Goal: Task Accomplishment & Management: Manage account settings

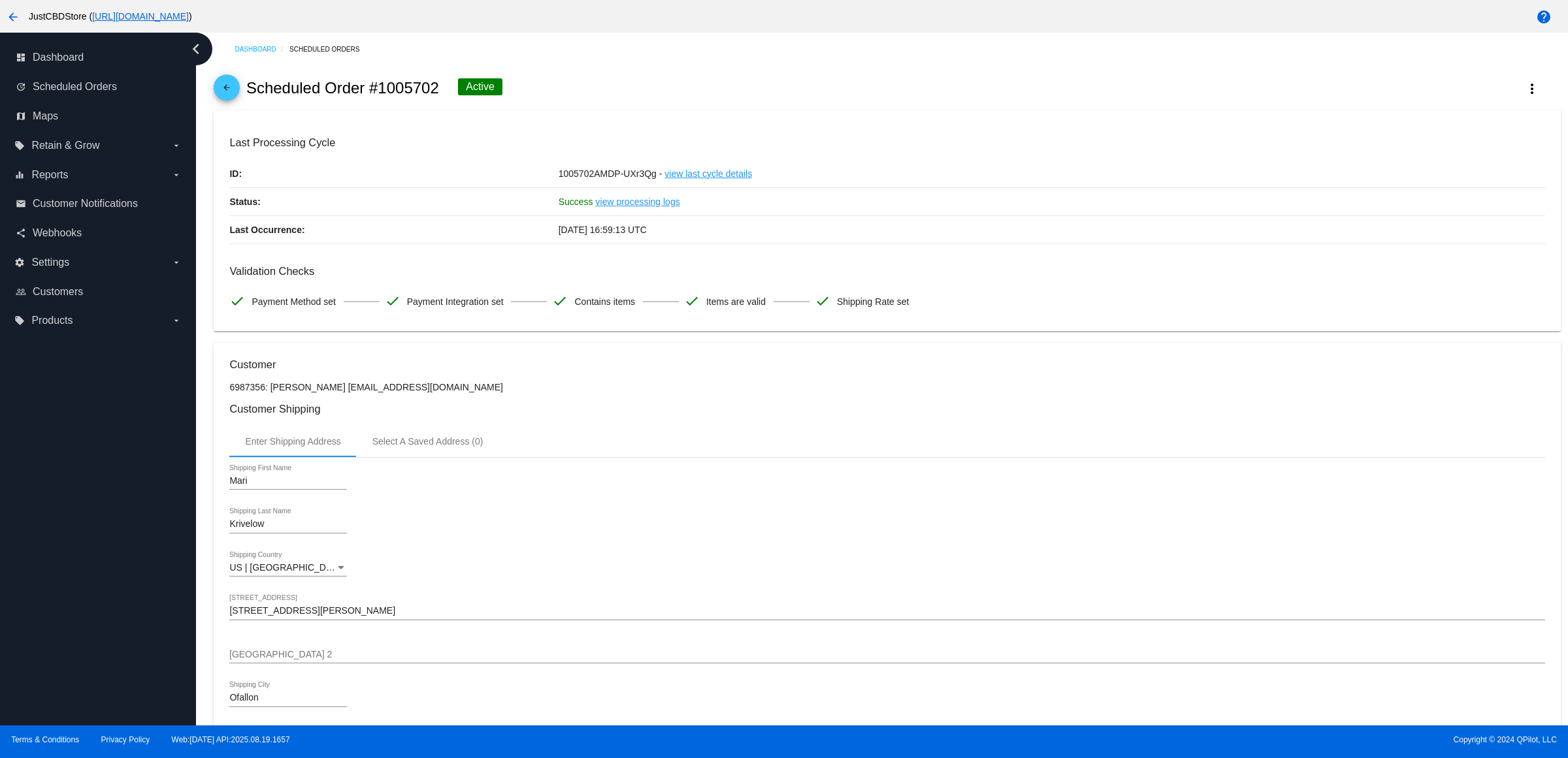
click at [225, 95] on mat-icon "arrow_back" at bounding box center [226, 90] width 16 height 16
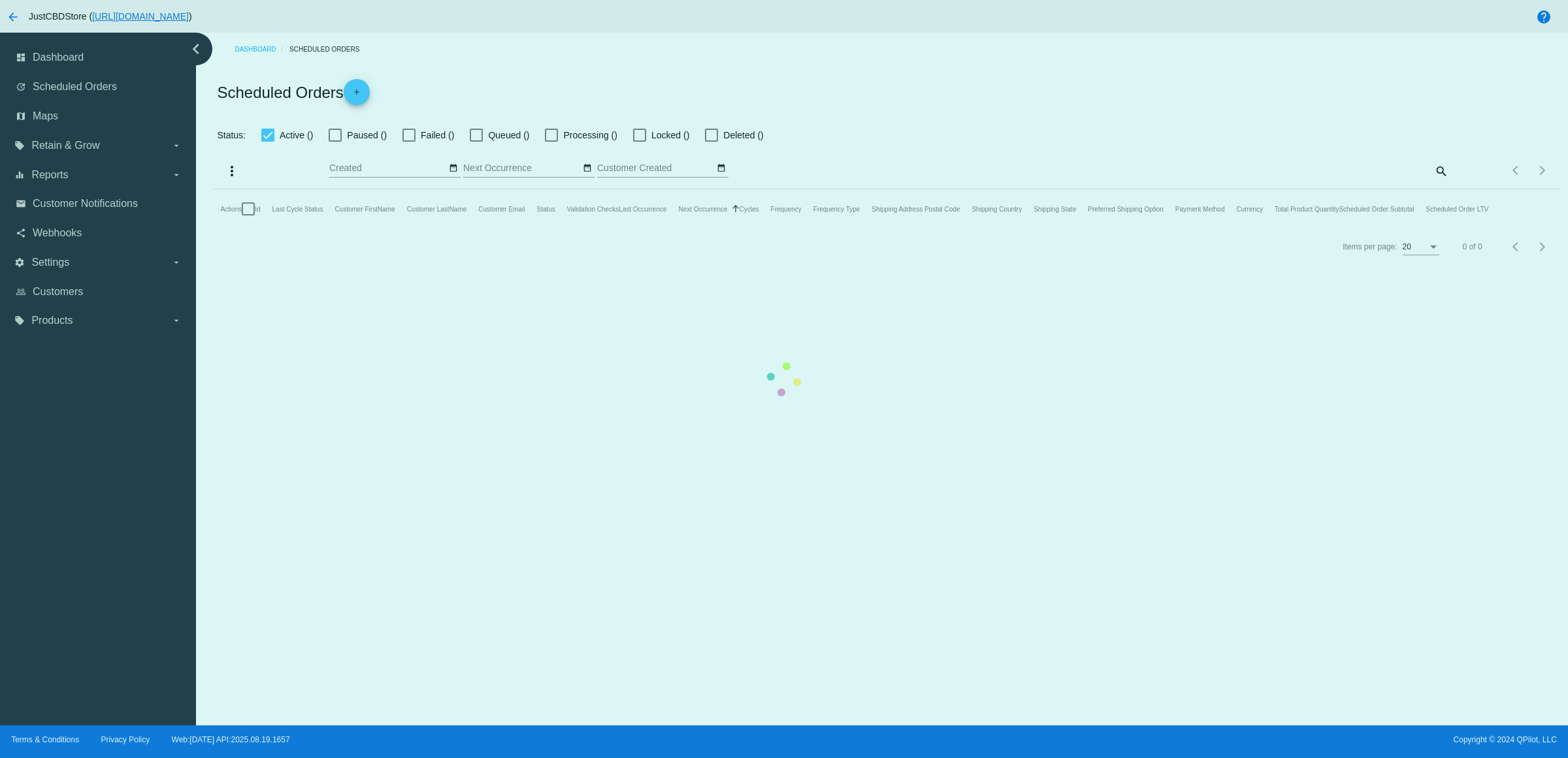
checkbox input "true"
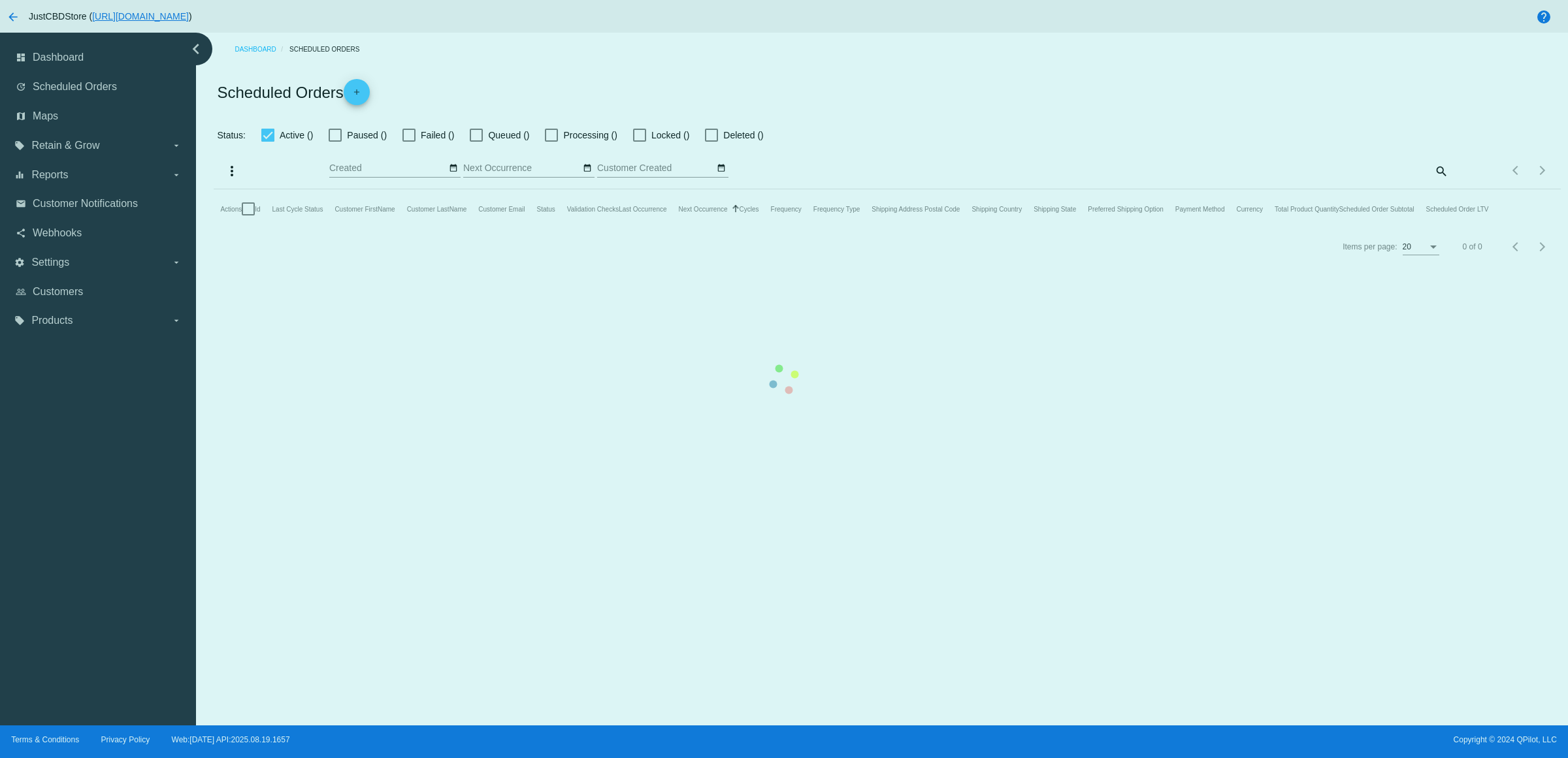
checkbox input "true"
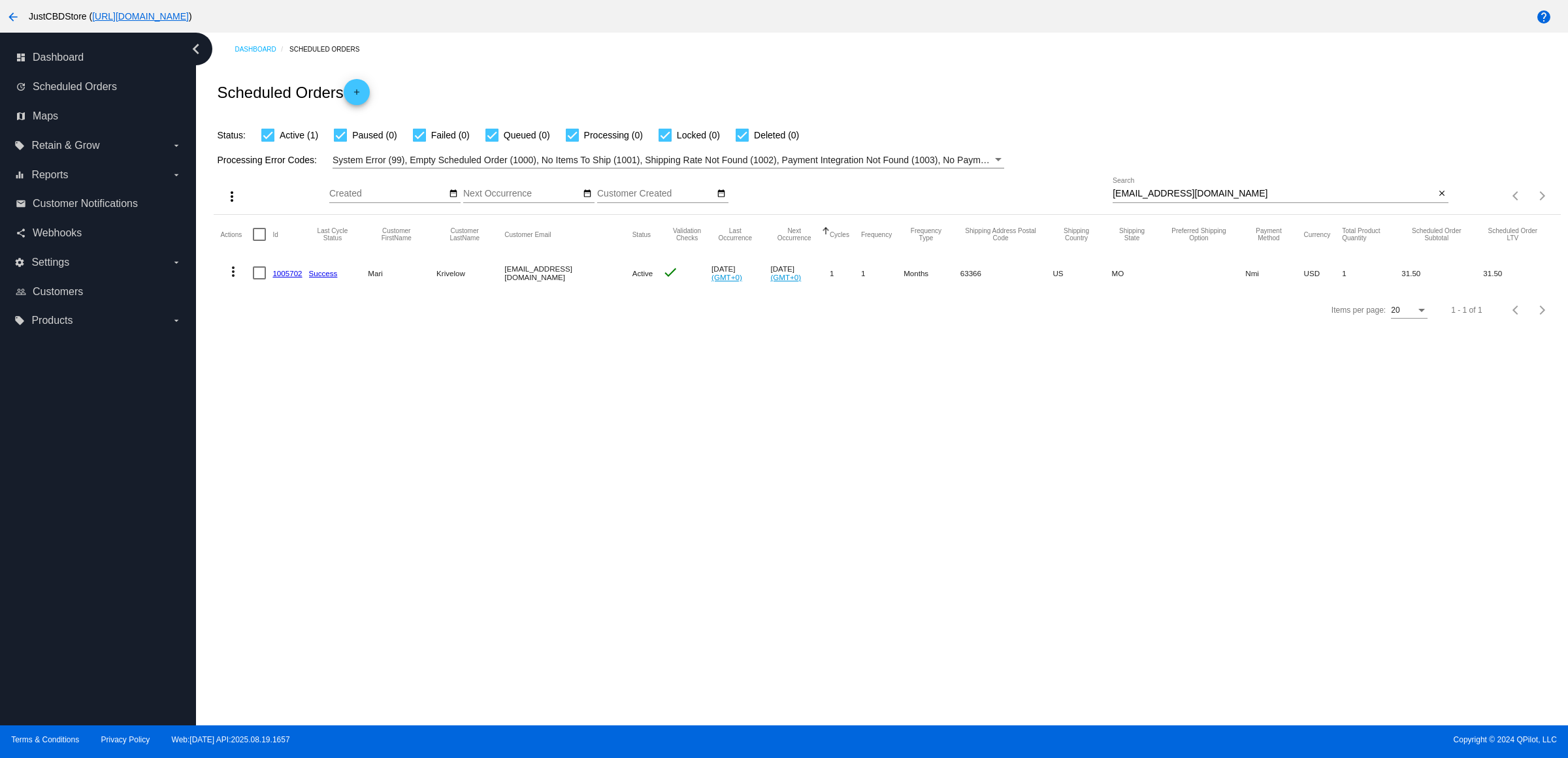
click at [1439, 199] on mat-icon "close" at bounding box center [1442, 194] width 9 height 10
click at [1439, 206] on mat-icon "search" at bounding box center [1440, 196] width 16 height 20
click at [1439, 199] on input "Search" at bounding box center [1280, 194] width 336 height 10
type input "[EMAIL_ADDRESS][DOMAIN_NAME]"
click at [294, 278] on link "1014252" at bounding box center [288, 273] width 30 height 8
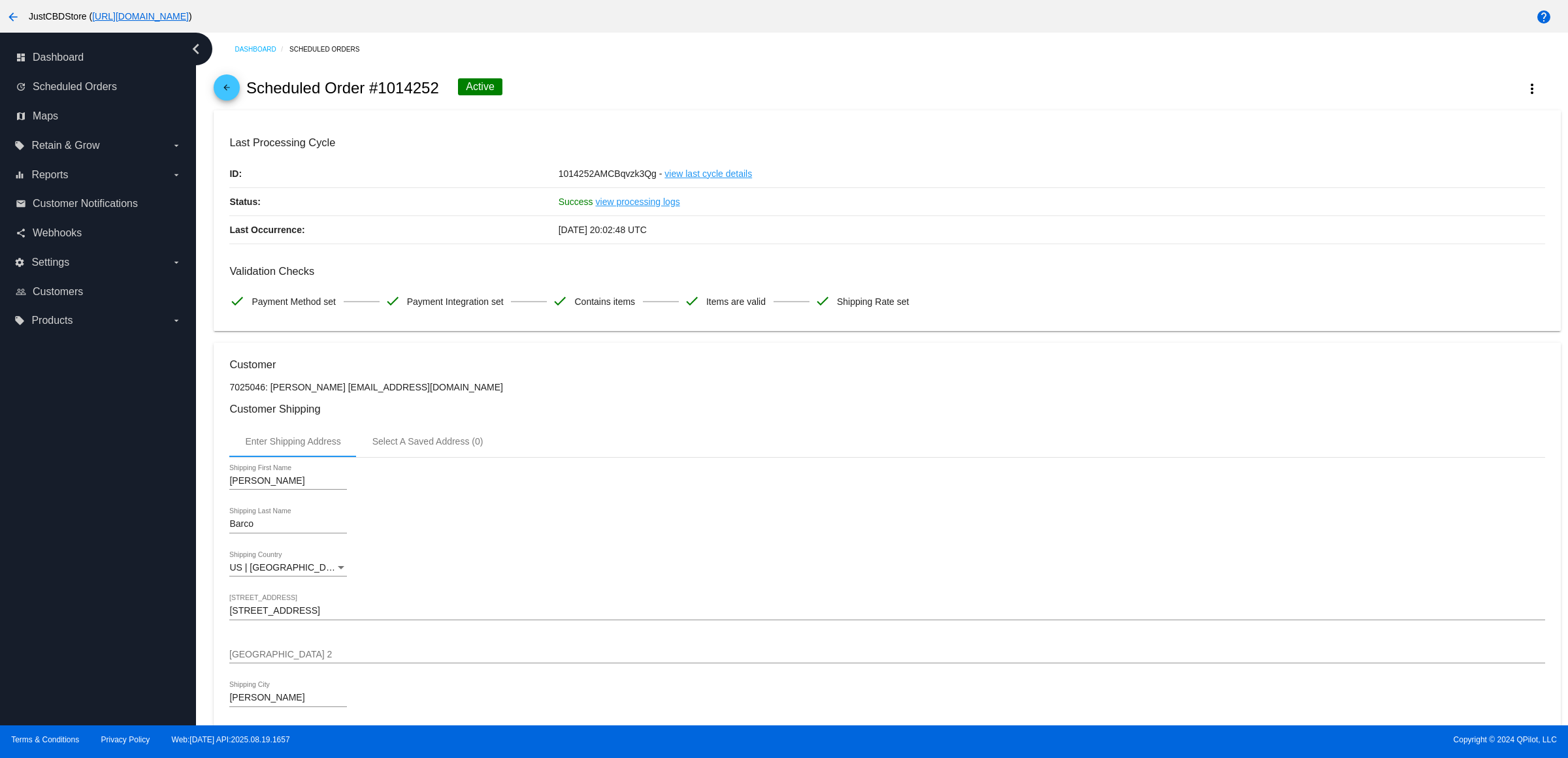
click at [233, 92] on mat-icon "arrow_back" at bounding box center [226, 90] width 16 height 16
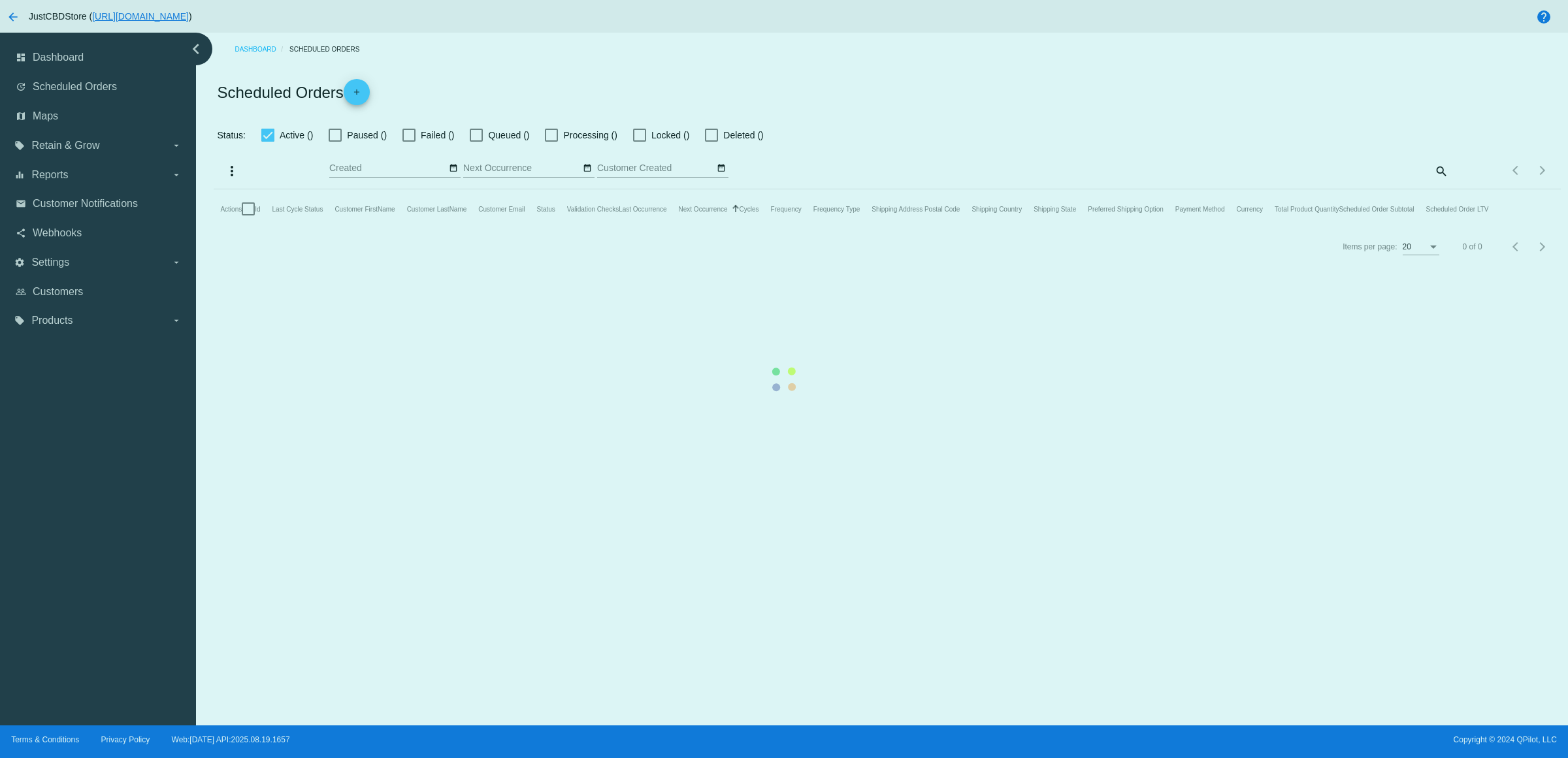
checkbox input "true"
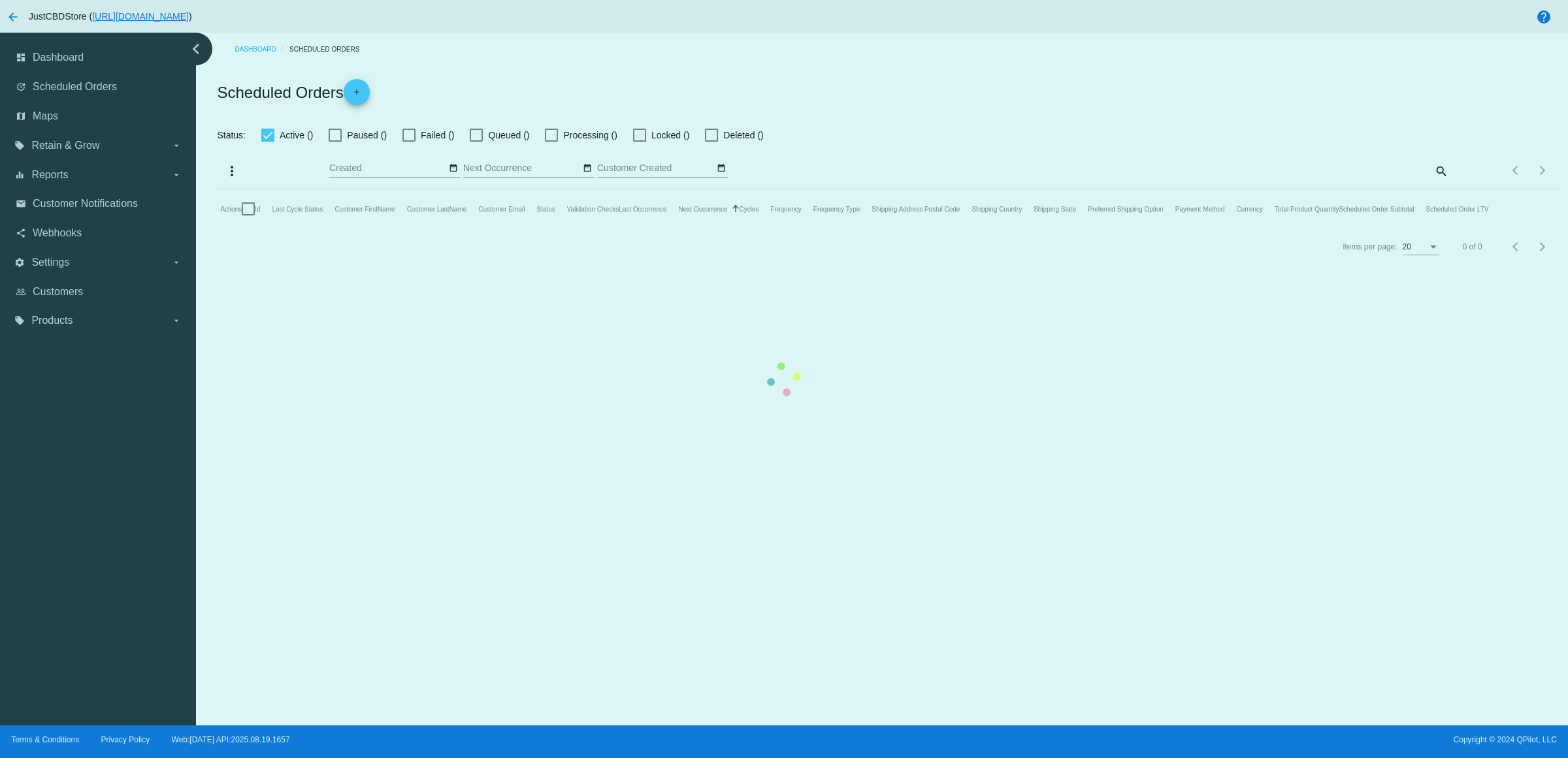
checkbox input "true"
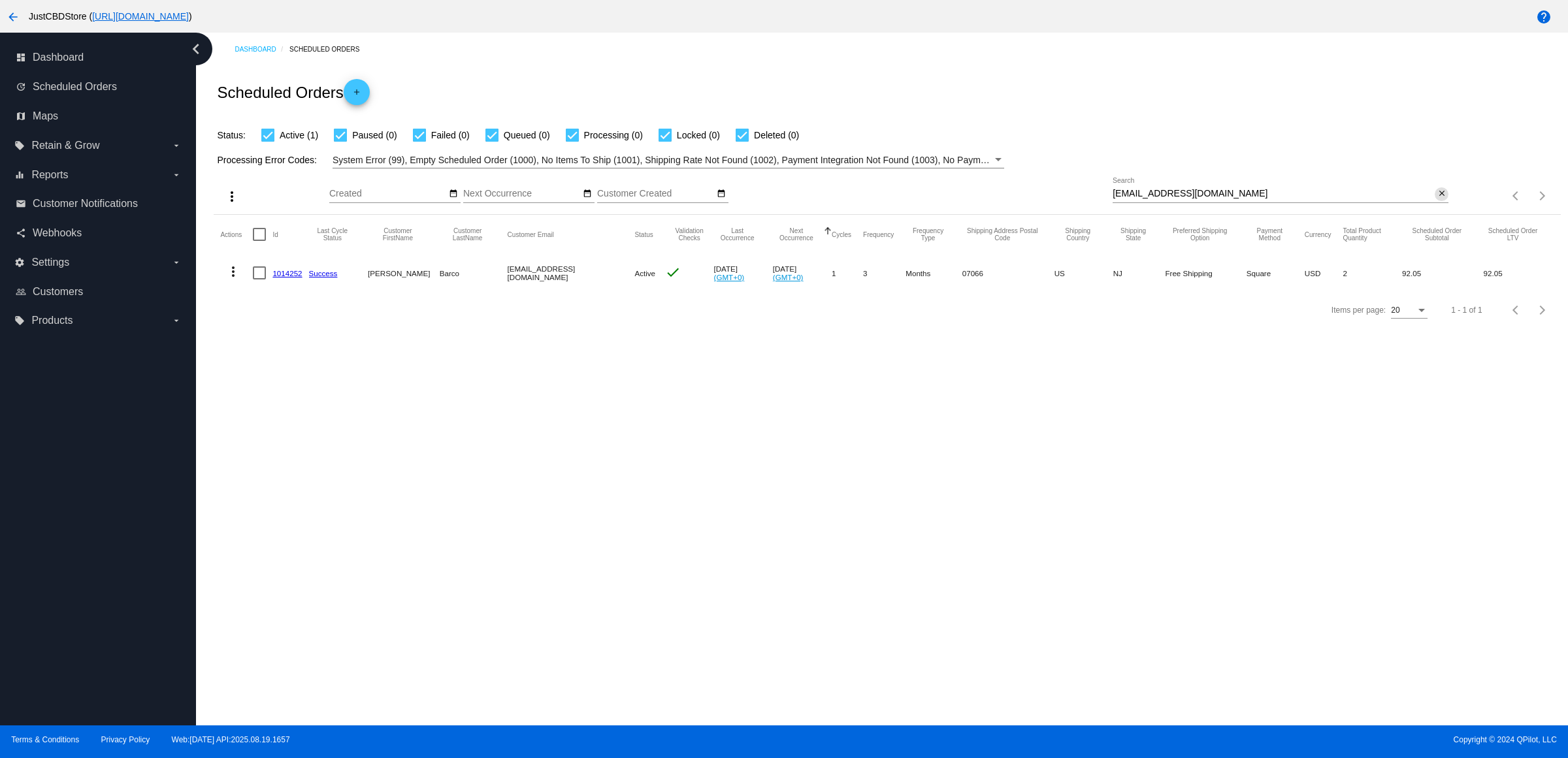
click at [1439, 199] on mat-icon "close" at bounding box center [1442, 194] width 9 height 10
click at [1439, 206] on mat-icon "search" at bounding box center [1440, 196] width 16 height 20
click at [1441, 199] on input "Search" at bounding box center [1280, 194] width 336 height 10
type input "[EMAIL_ADDRESS][DOMAIN_NAME]"
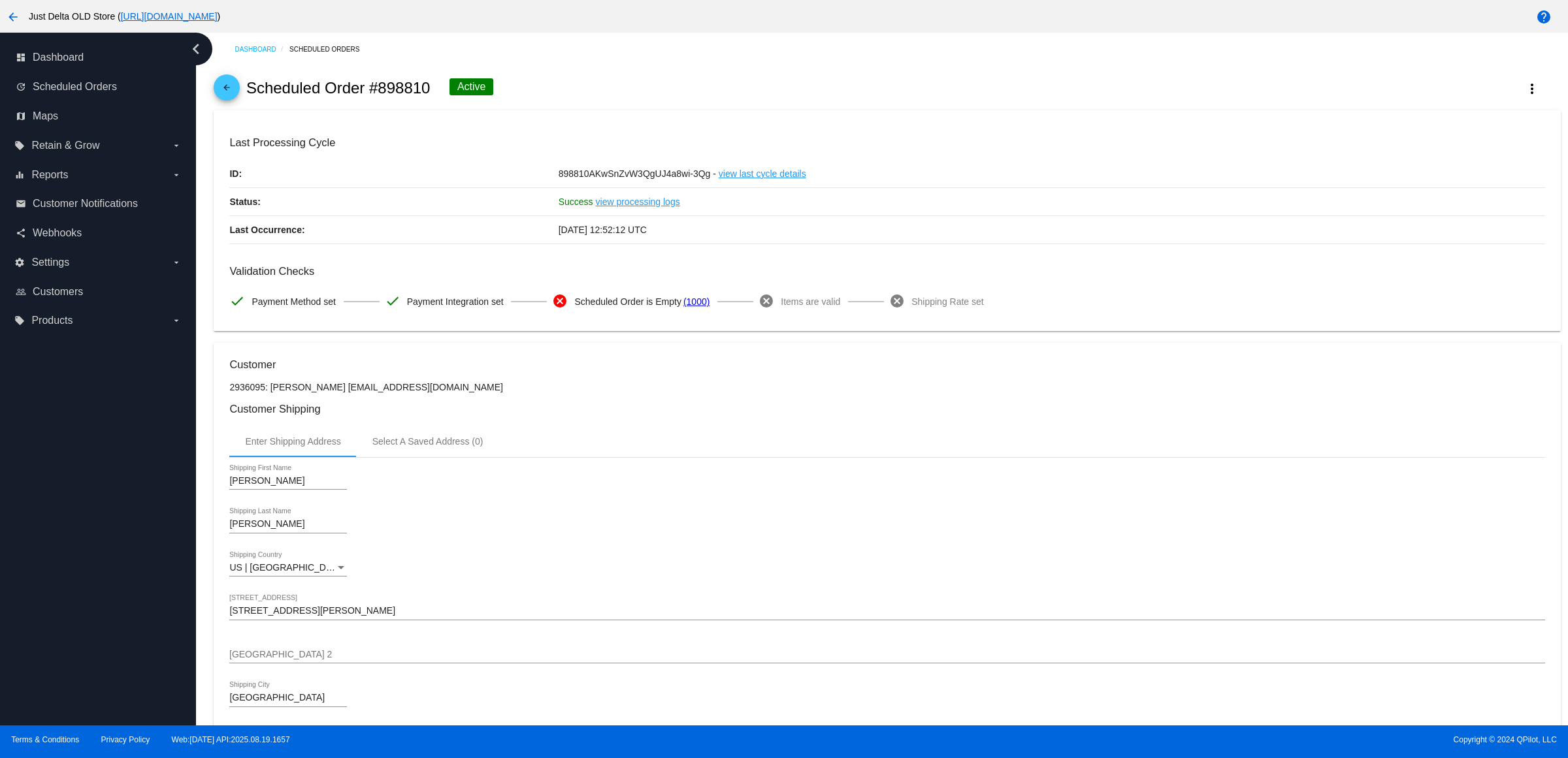
scroll to position [81, 0]
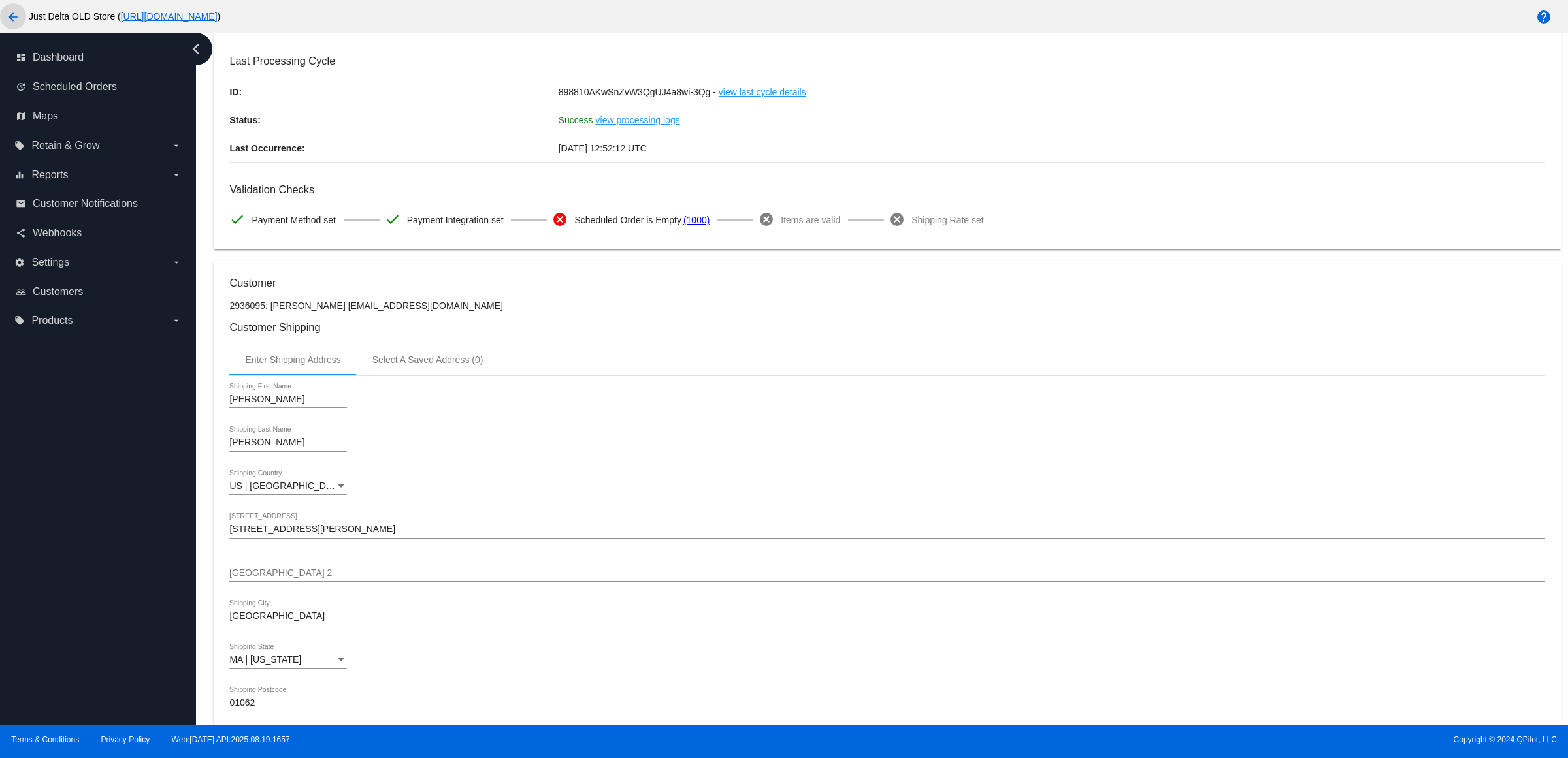
click at [21, 17] on mat-icon "arrow_back" at bounding box center [13, 16] width 16 height 16
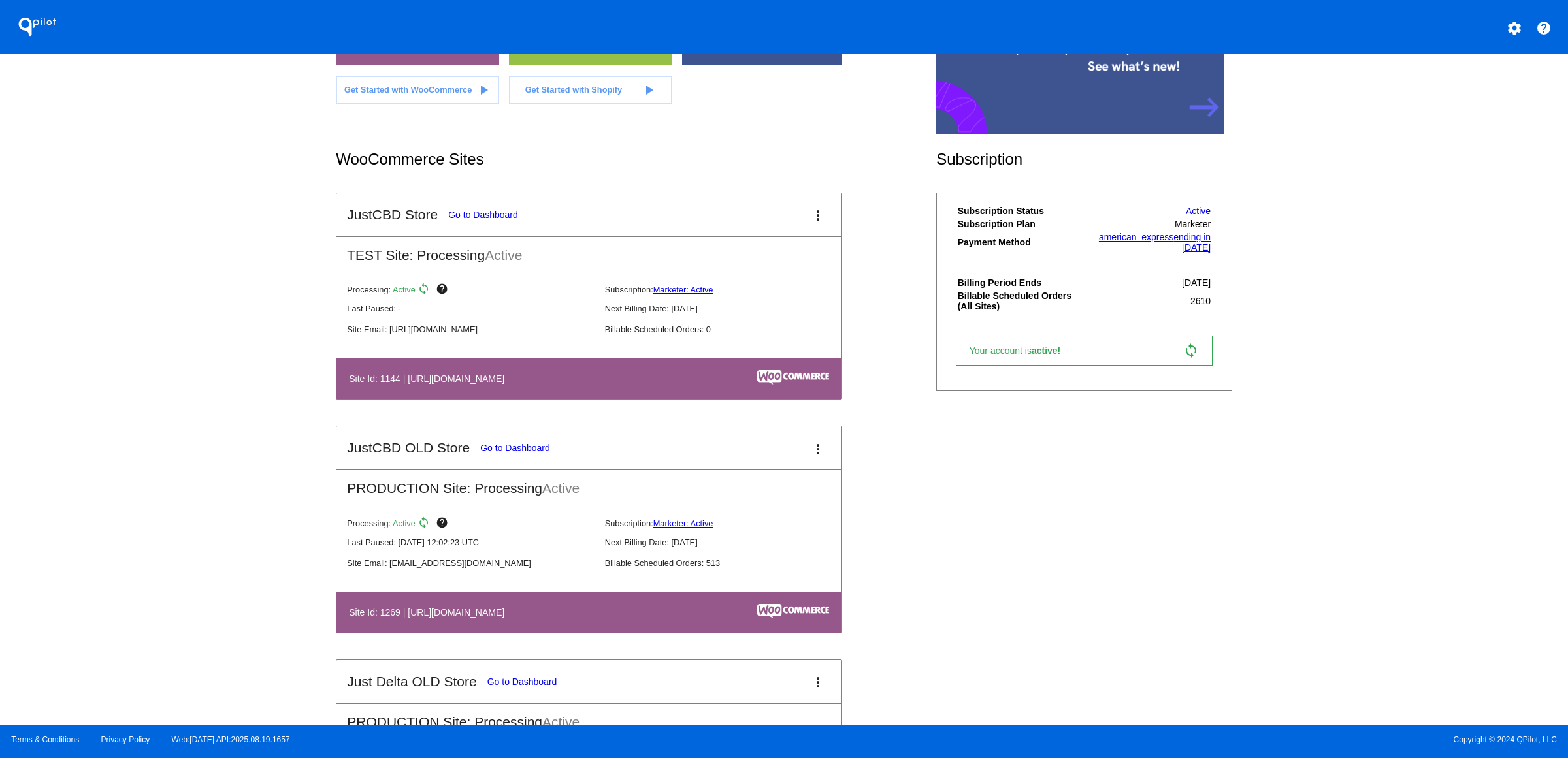
scroll to position [163, 0]
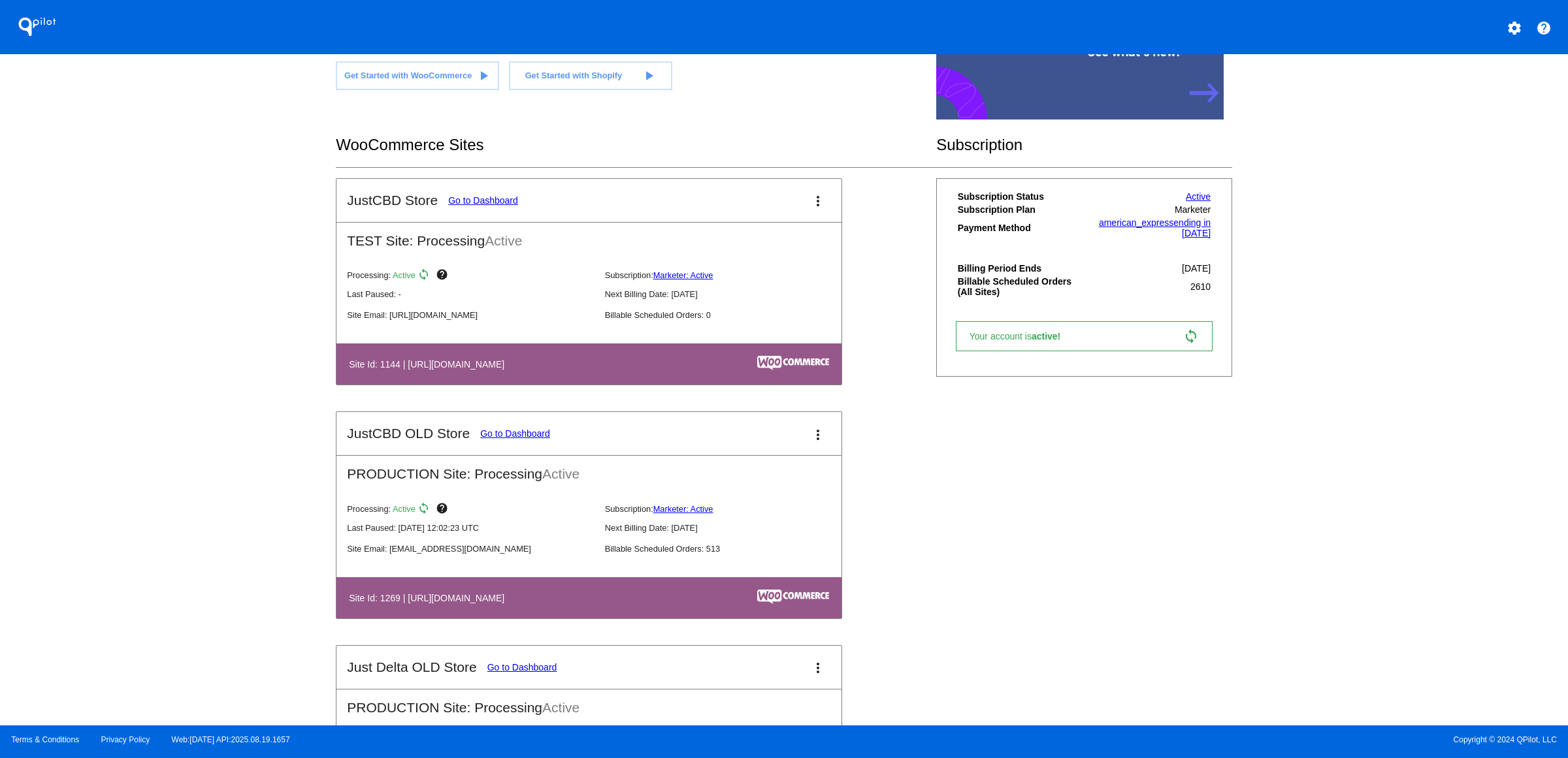
click at [481, 439] on link "Go to Dashboard" at bounding box center [515, 434] width 70 height 10
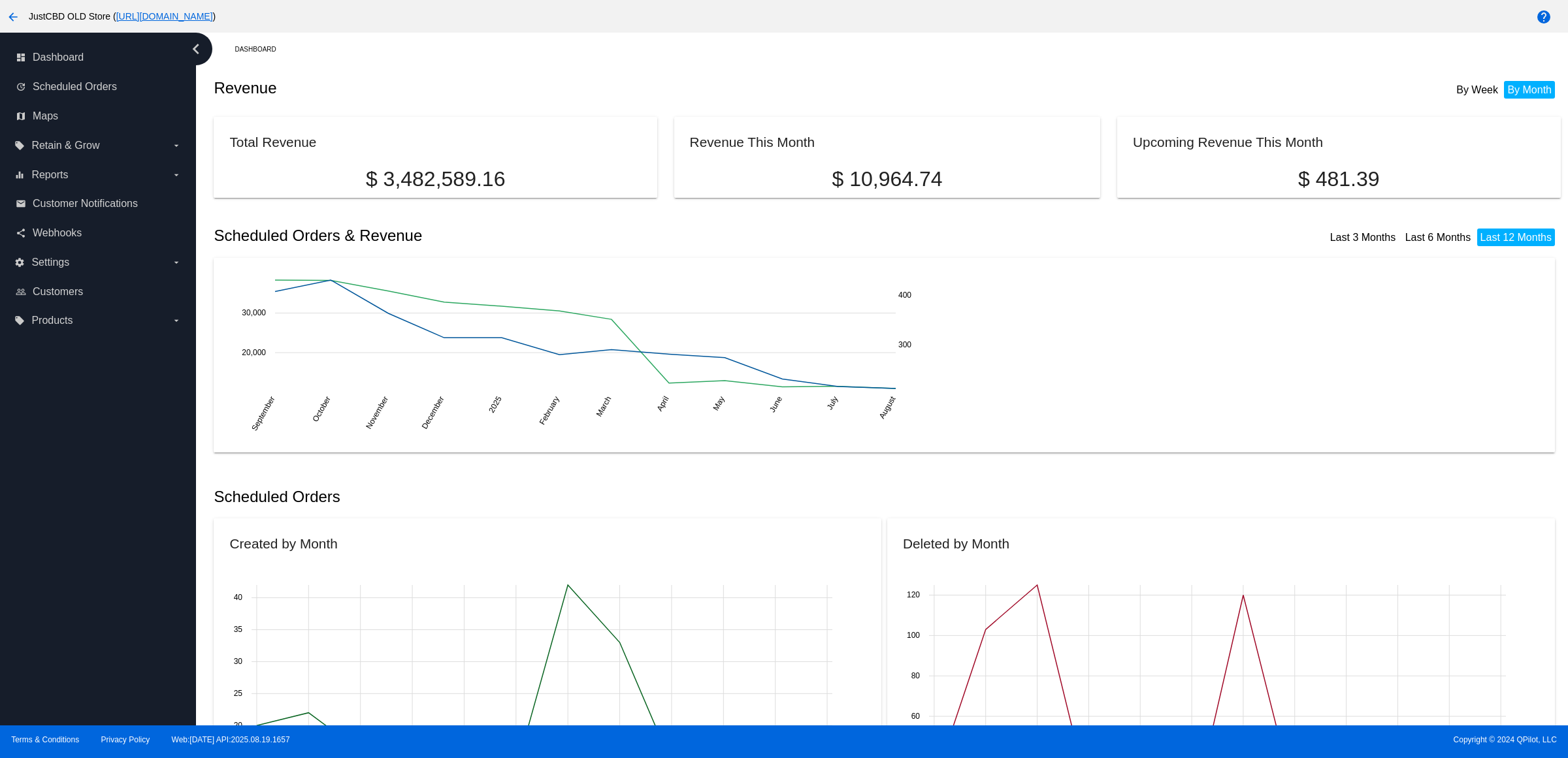
click at [1285, 437] on div "September September October October November November December December 2025 20…" at bounding box center [884, 355] width 1310 height 163
click at [88, 93] on span "Scheduled Orders" at bounding box center [75, 87] width 84 height 12
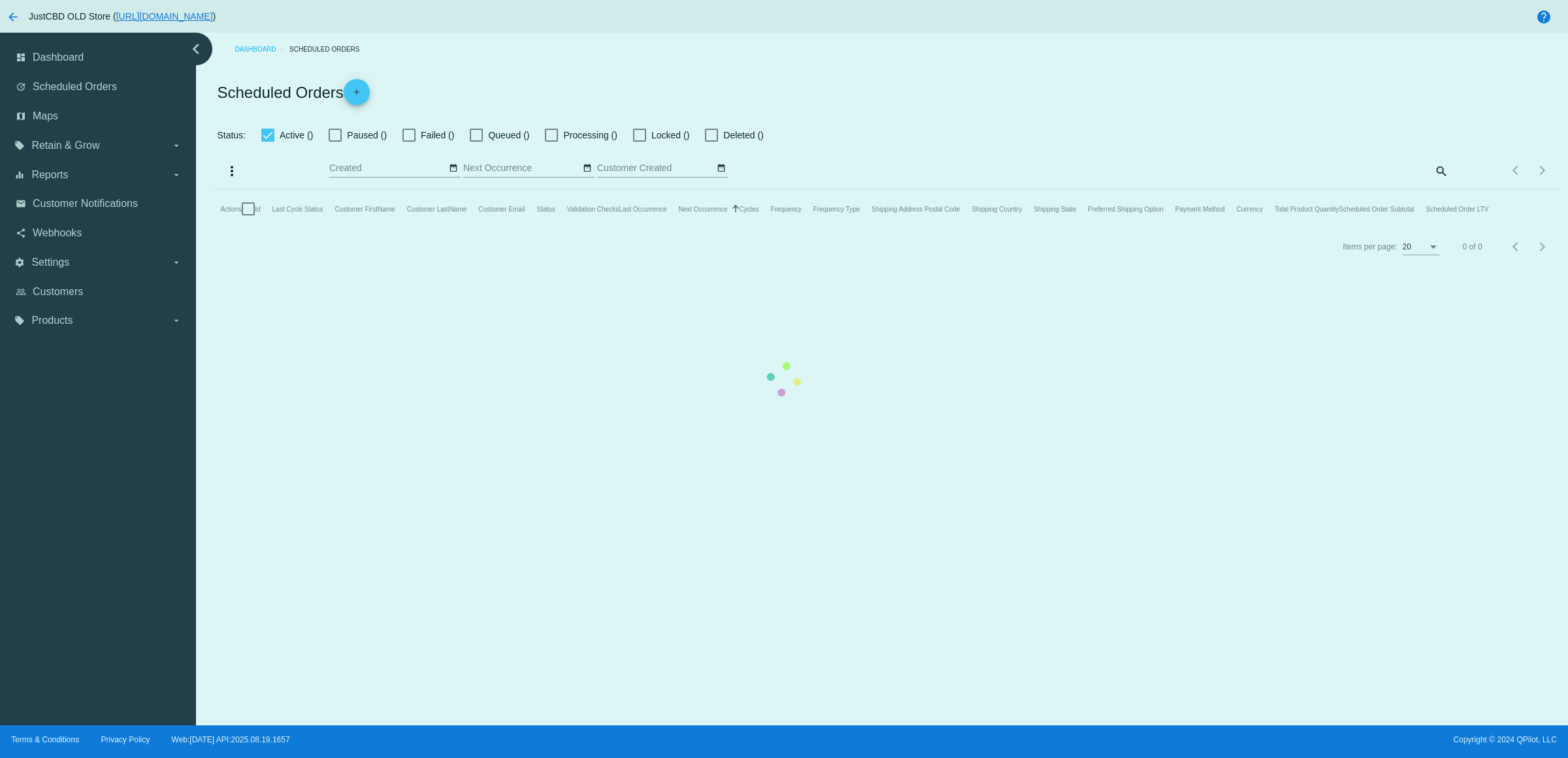
checkbox input "true"
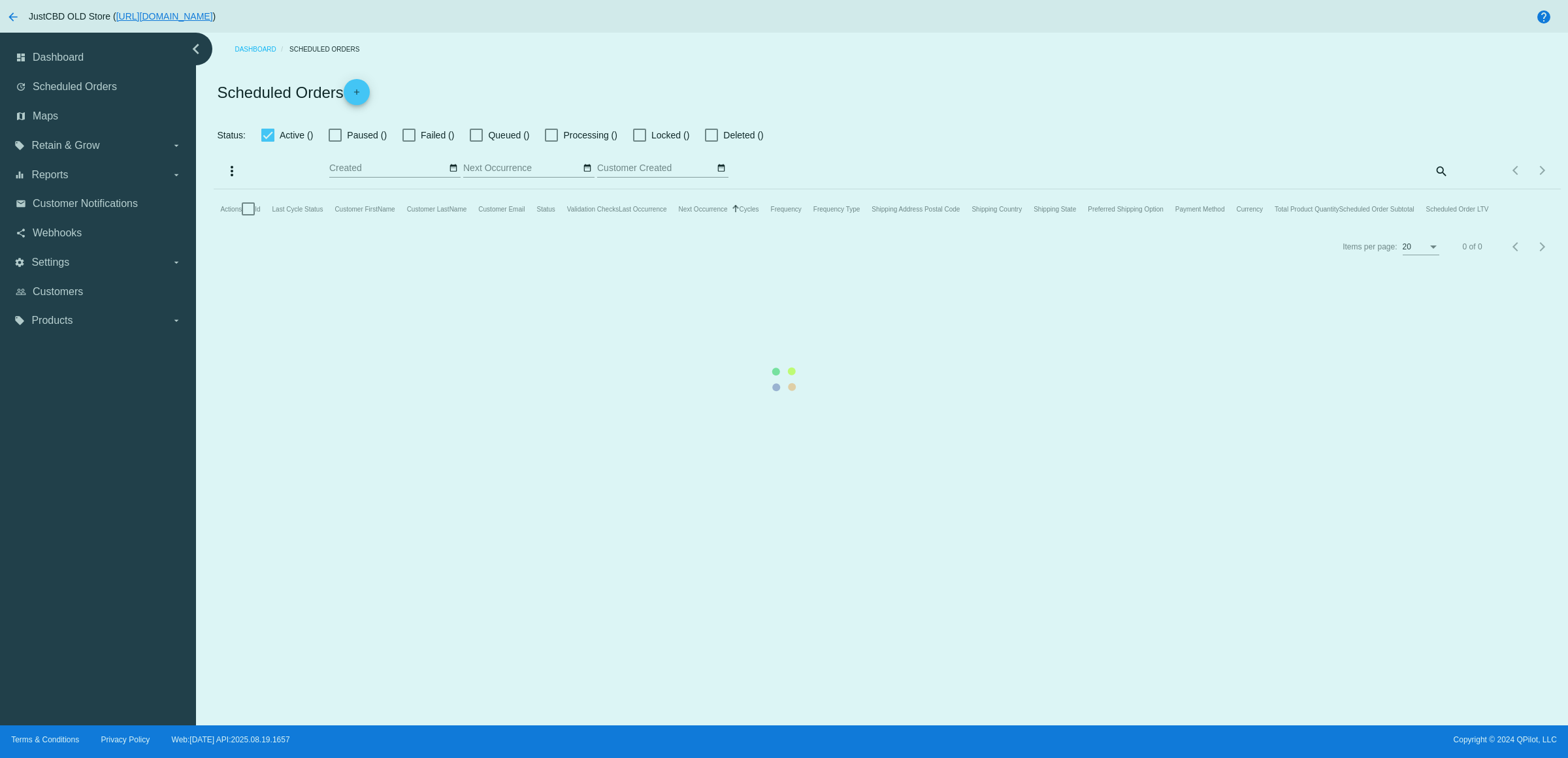
checkbox input "true"
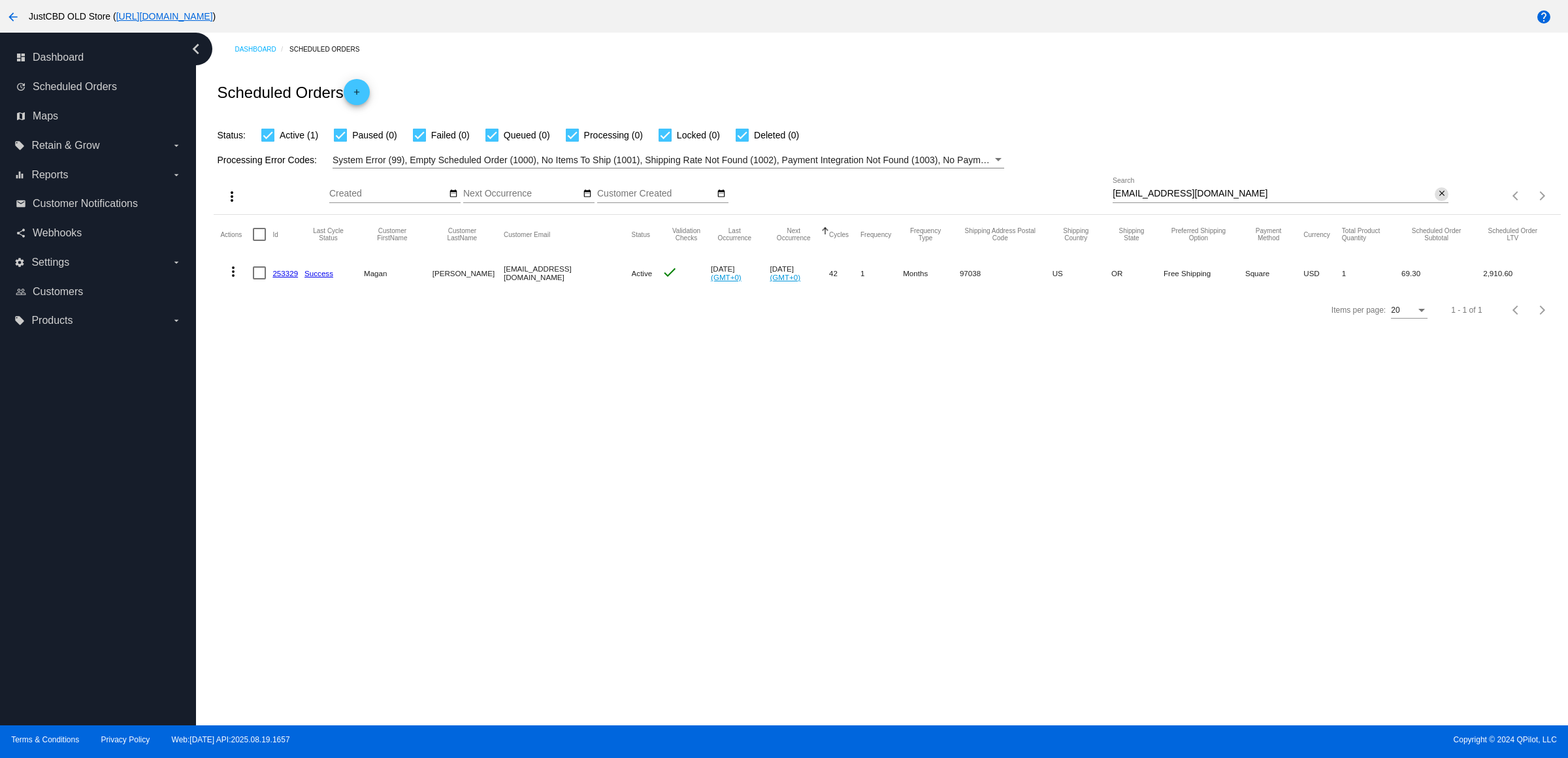
click at [1438, 199] on mat-icon "close" at bounding box center [1442, 194] width 9 height 10
click at [1433, 206] on mat-icon "search" at bounding box center [1440, 196] width 16 height 20
type input "[EMAIL_ADDRESS][DOMAIN_NAME]"
click at [296, 278] on link "253329" at bounding box center [285, 273] width 25 height 8
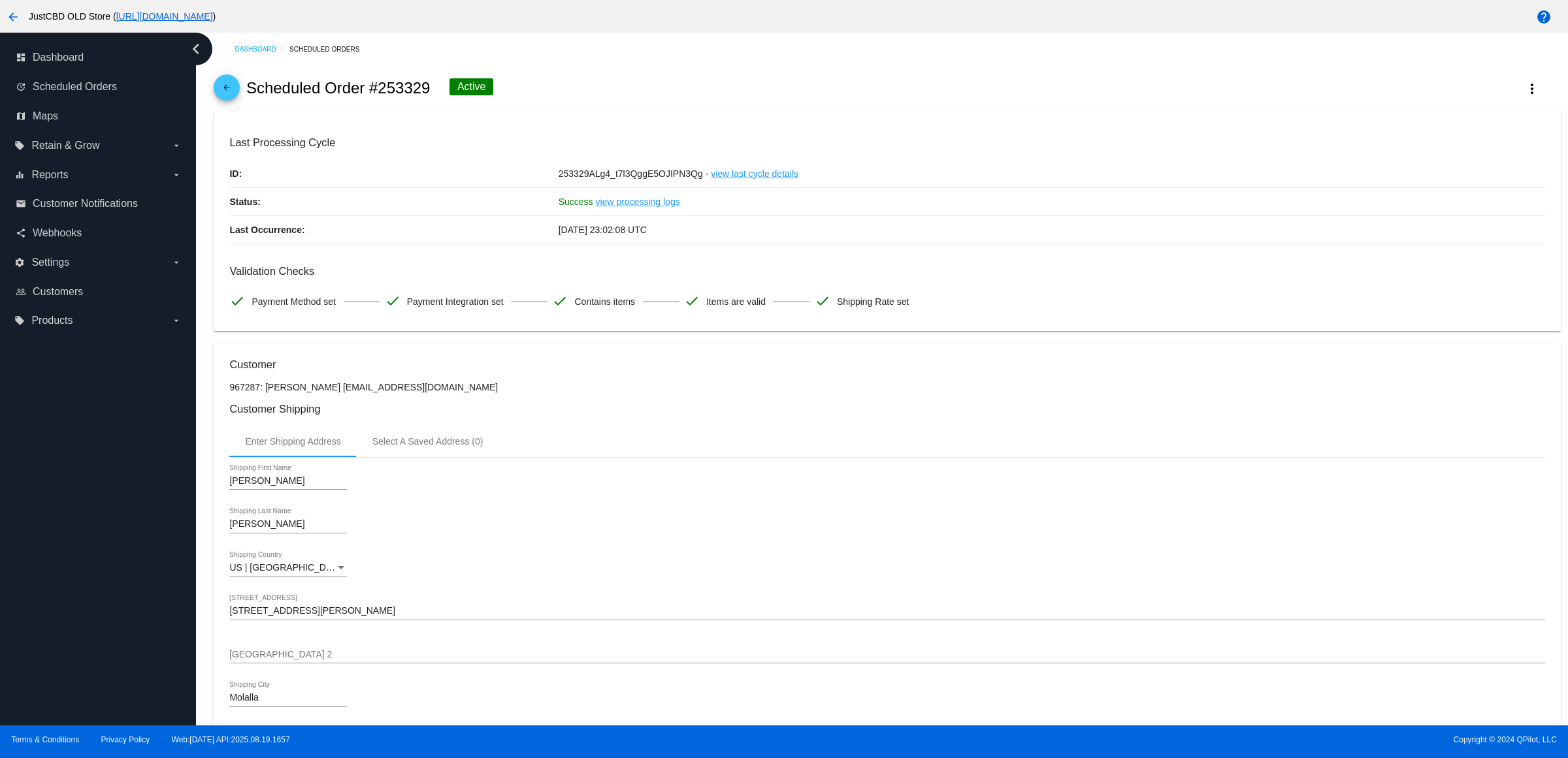
click at [229, 93] on mat-icon "arrow_back" at bounding box center [226, 90] width 16 height 16
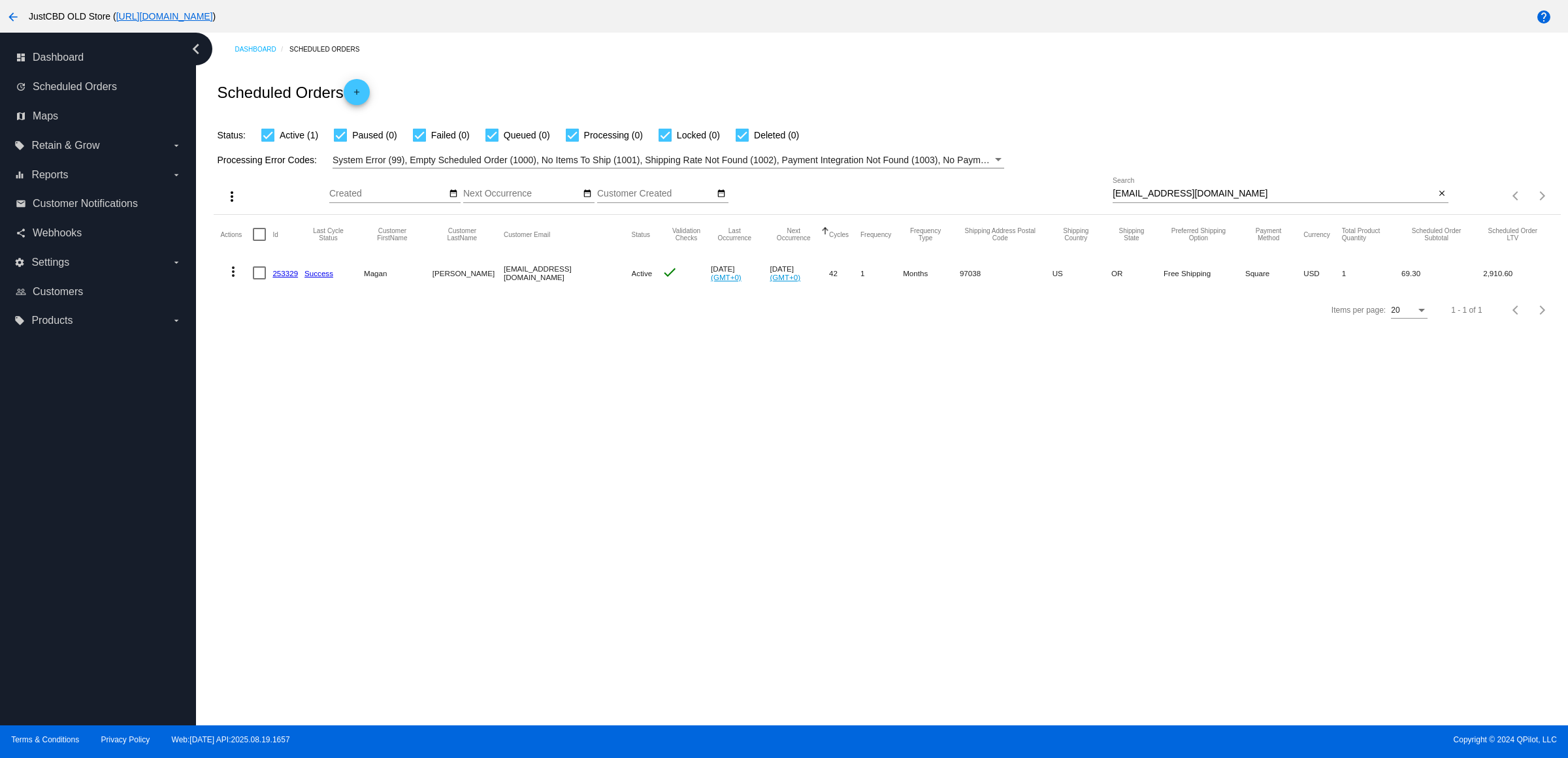
click at [304, 292] on mat-cell "253329" at bounding box center [288, 273] width 32 height 38
click at [298, 278] on link "253329" at bounding box center [285, 273] width 25 height 8
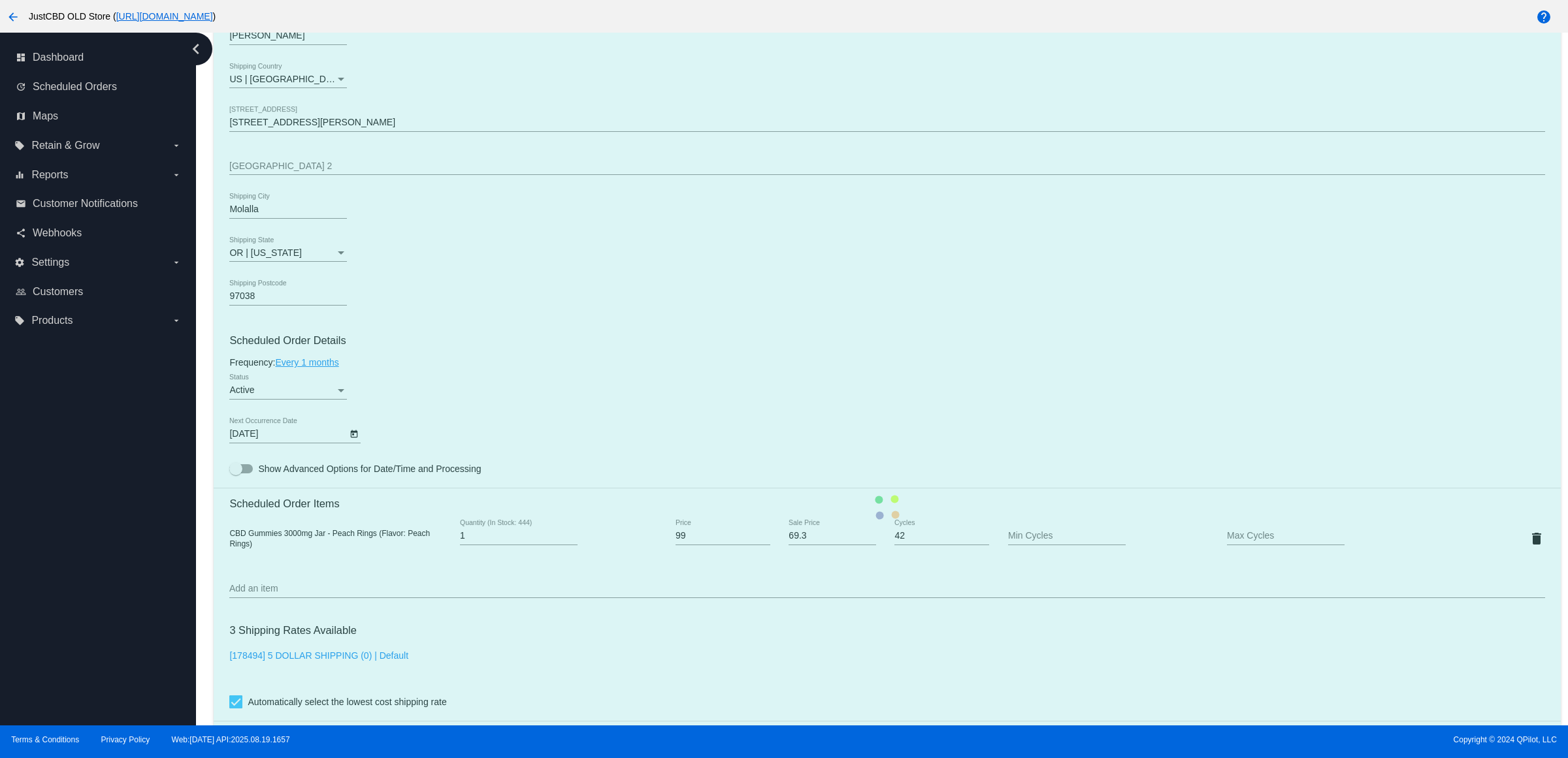
scroll to position [490, 0]
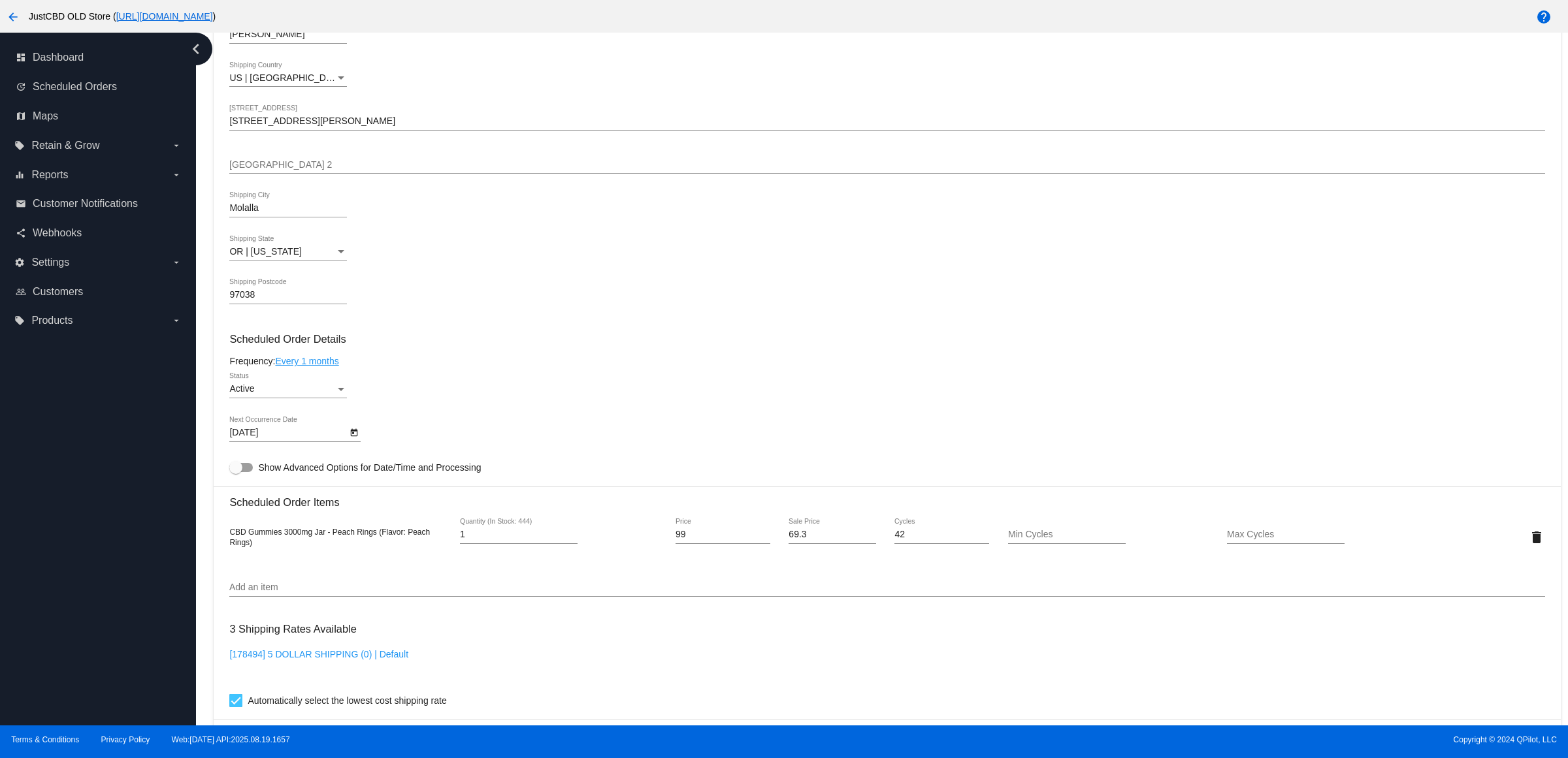
click at [299, 395] on div "Active" at bounding box center [282, 389] width 106 height 10
drag, startPoint x: 299, startPoint y: 440, endPoint x: 354, endPoint y: 428, distance: 56.3
click at [298, 440] on span "Paused" at bounding box center [292, 431] width 118 height 27
click at [548, 405] on div "Paused Status" at bounding box center [886, 392] width 1315 height 37
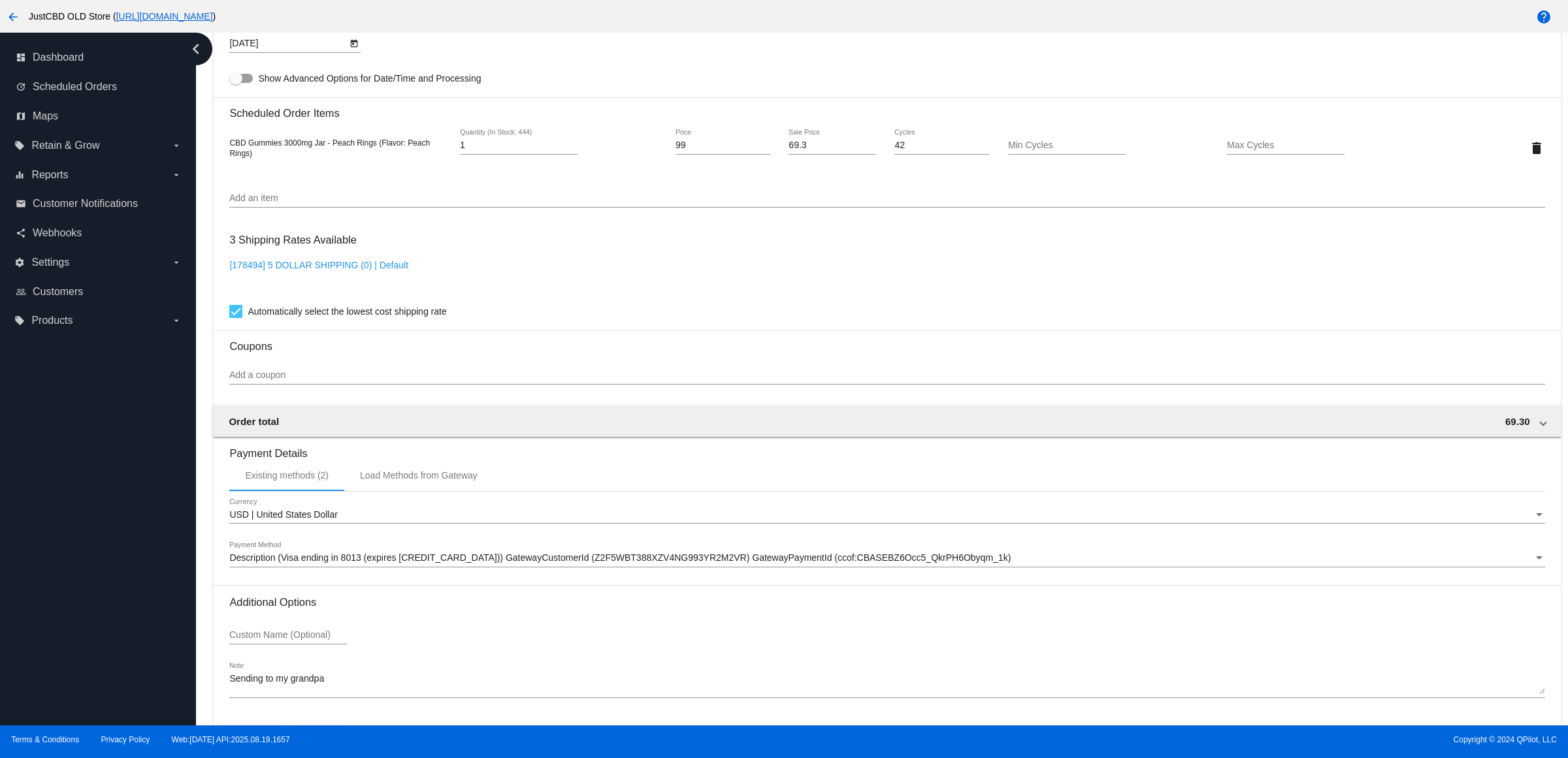
scroll to position [938, 0]
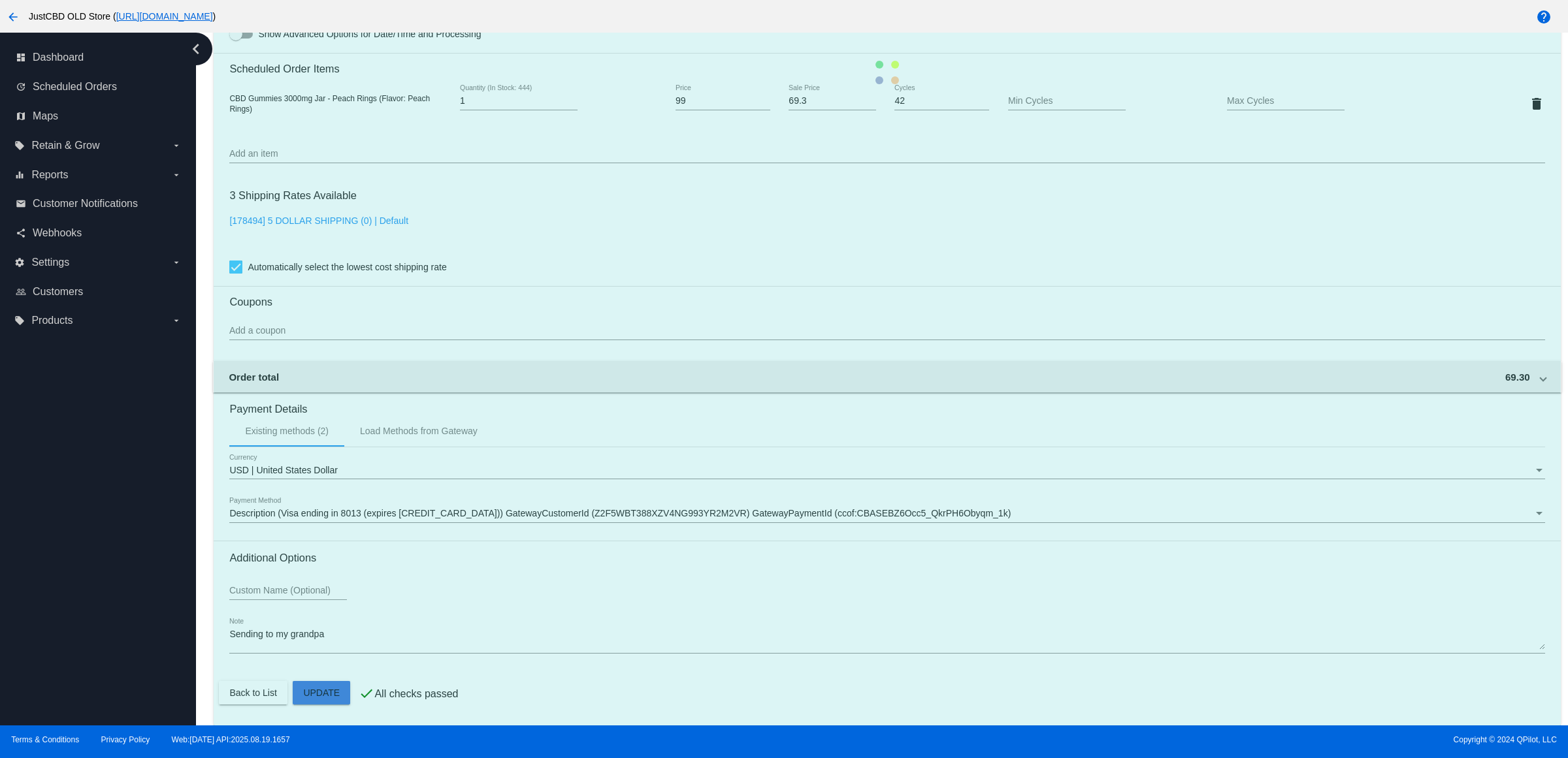
click at [320, 690] on mat-card "Customer 967287: Magan Morgan magan.morgan1983@gmail.com Customer Shipping Ente…" at bounding box center [887, 72] width 1347 height 1306
